Goal: Communication & Community: Connect with others

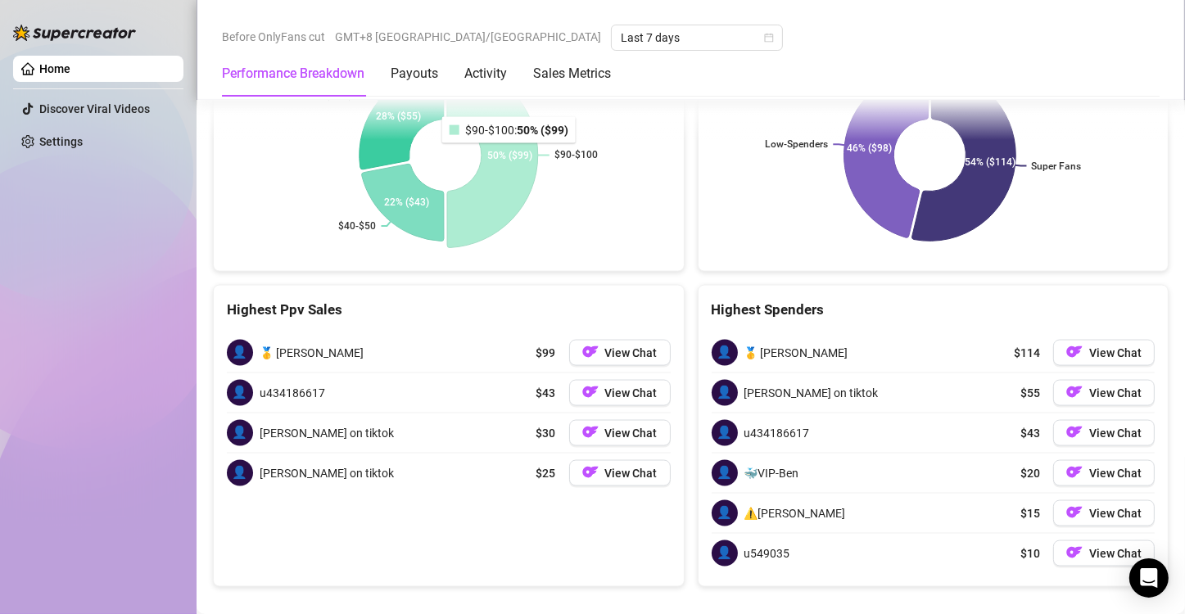
scroll to position [2263, 0]
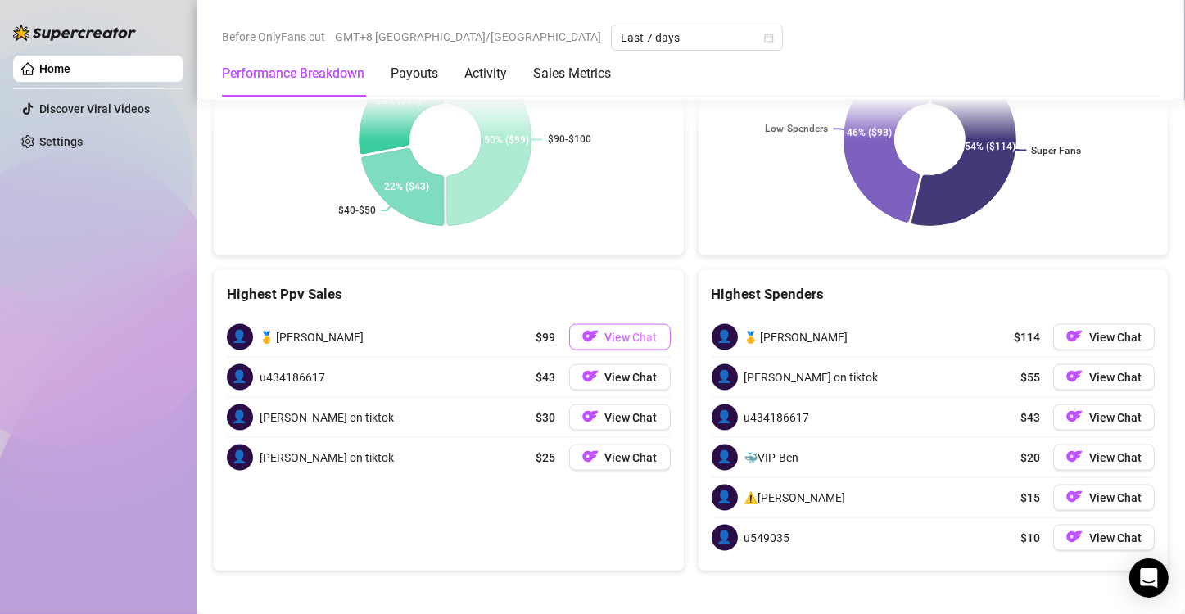
click at [606, 335] on span "View Chat" at bounding box center [631, 337] width 52 height 13
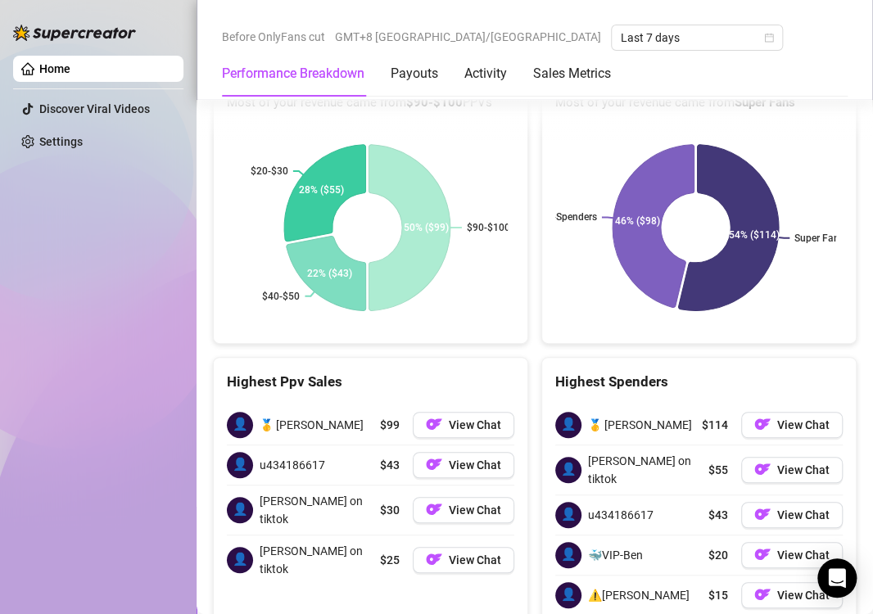
scroll to position [2211, 0]
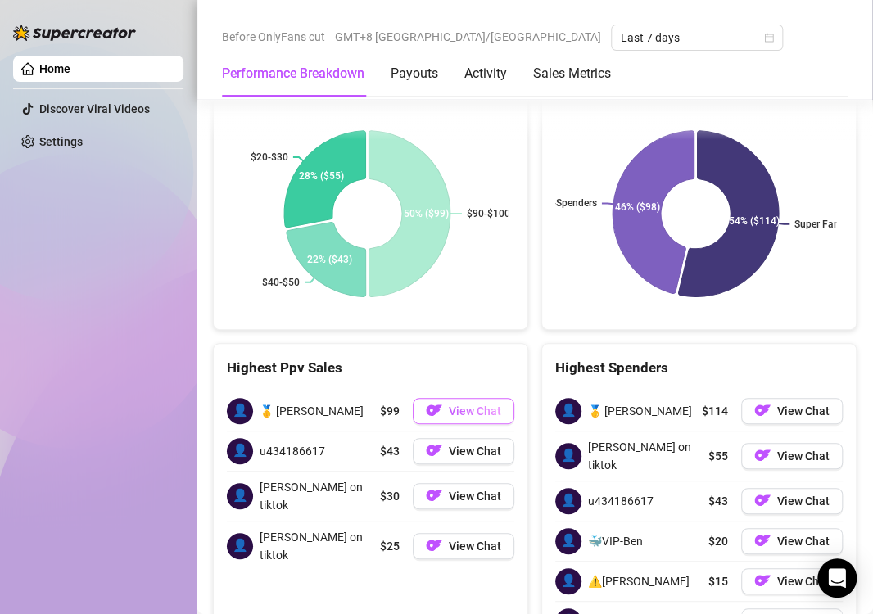
click at [450, 412] on span "View Chat" at bounding box center [475, 411] width 52 height 13
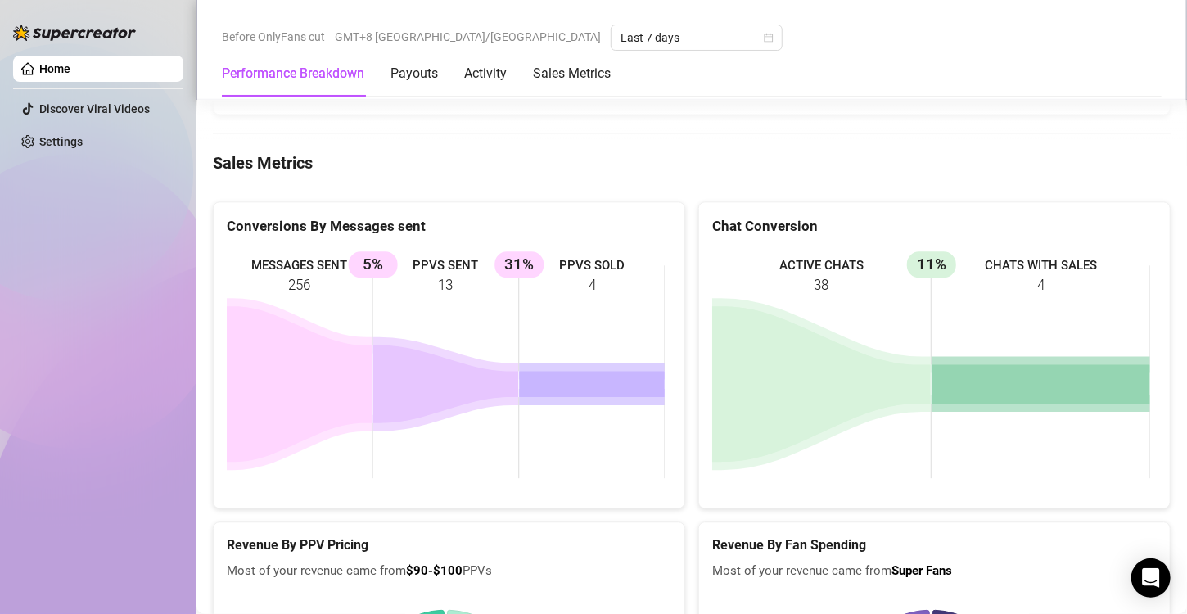
scroll to position [1720, 0]
